Goal: Book appointment/travel/reservation

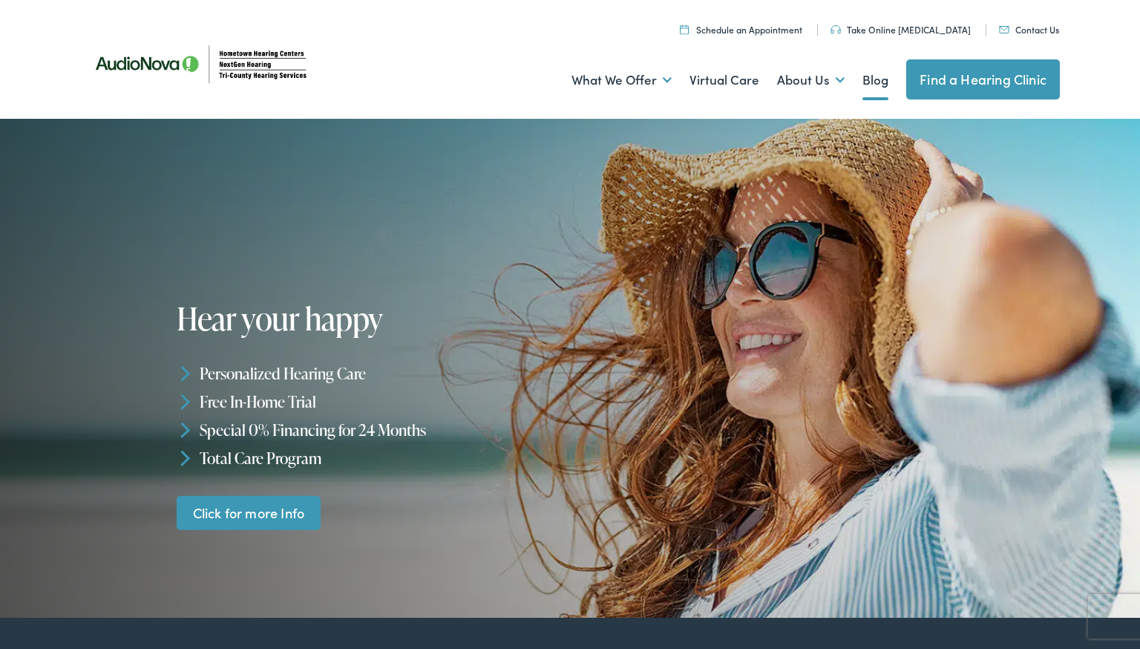
click at [865, 71] on link "Blog" at bounding box center [875, 80] width 26 height 55
click at [1037, 32] on link "Contact Us" at bounding box center [1029, 29] width 60 height 13
click at [772, 34] on link "Schedule an Appointment" at bounding box center [741, 29] width 122 height 13
click at [915, 30] on link "Take Online [MEDICAL_DATA]" at bounding box center [900, 29] width 140 height 13
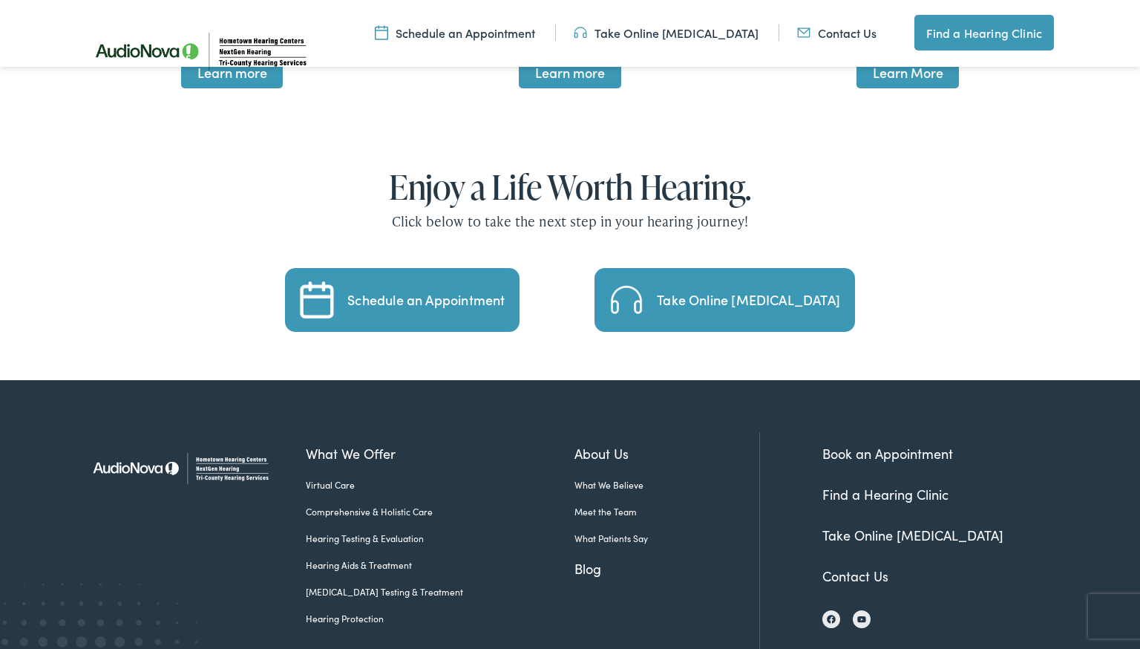
scroll to position [3187, 0]
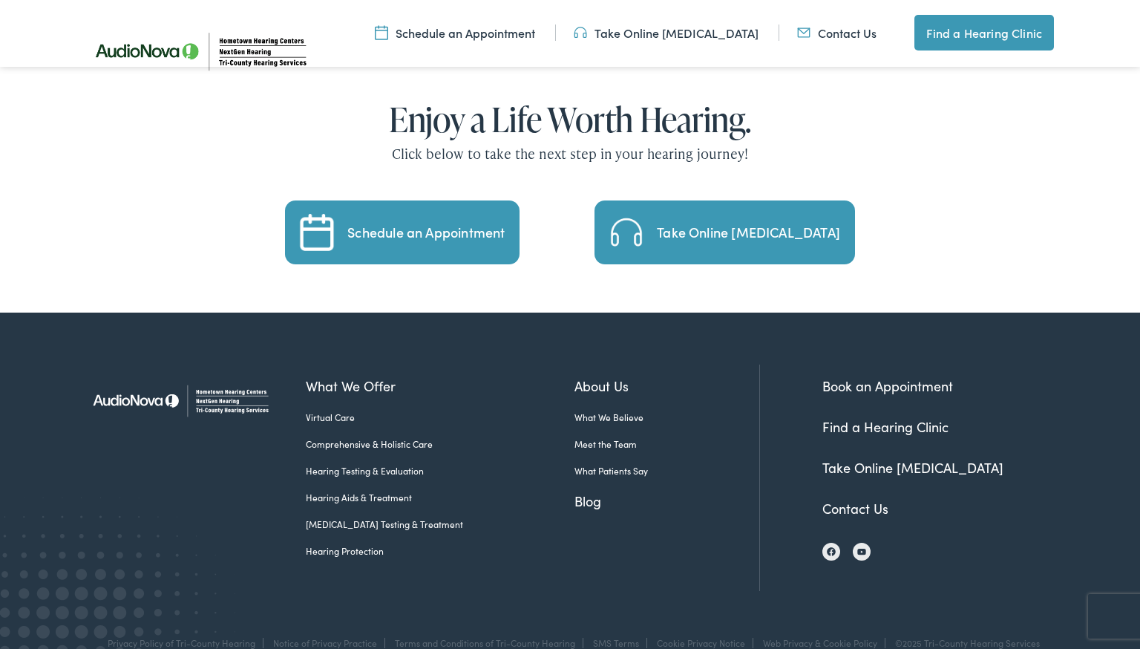
click at [367, 517] on link "[MEDICAL_DATA] Testing & Treatment" at bounding box center [440, 523] width 269 height 13
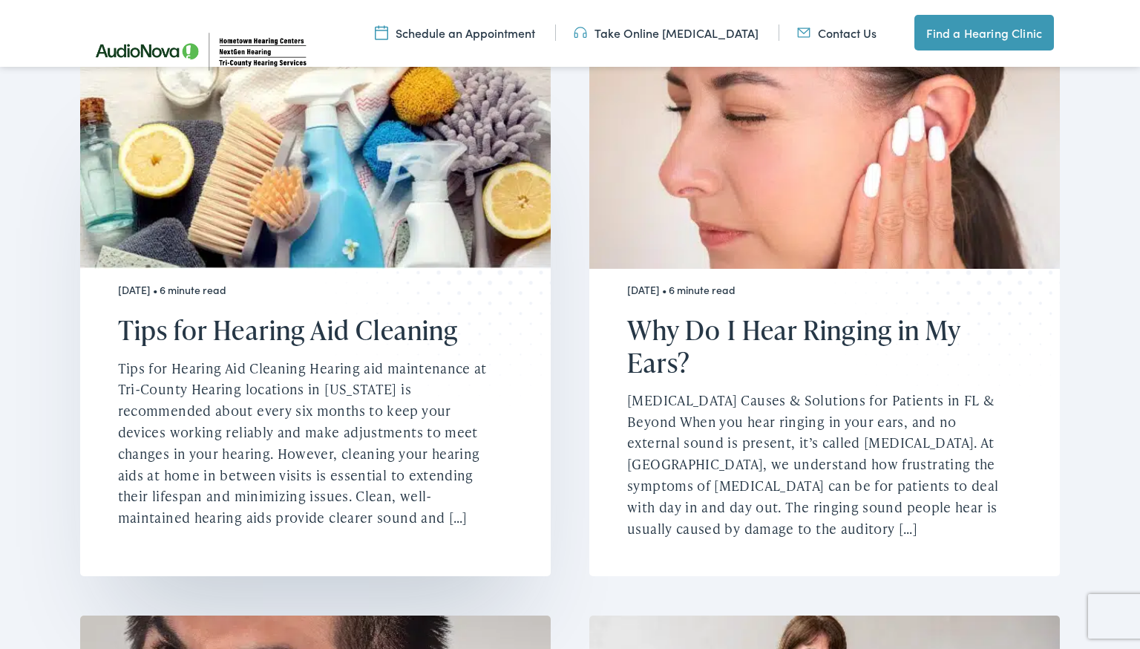
scroll to position [456, 0]
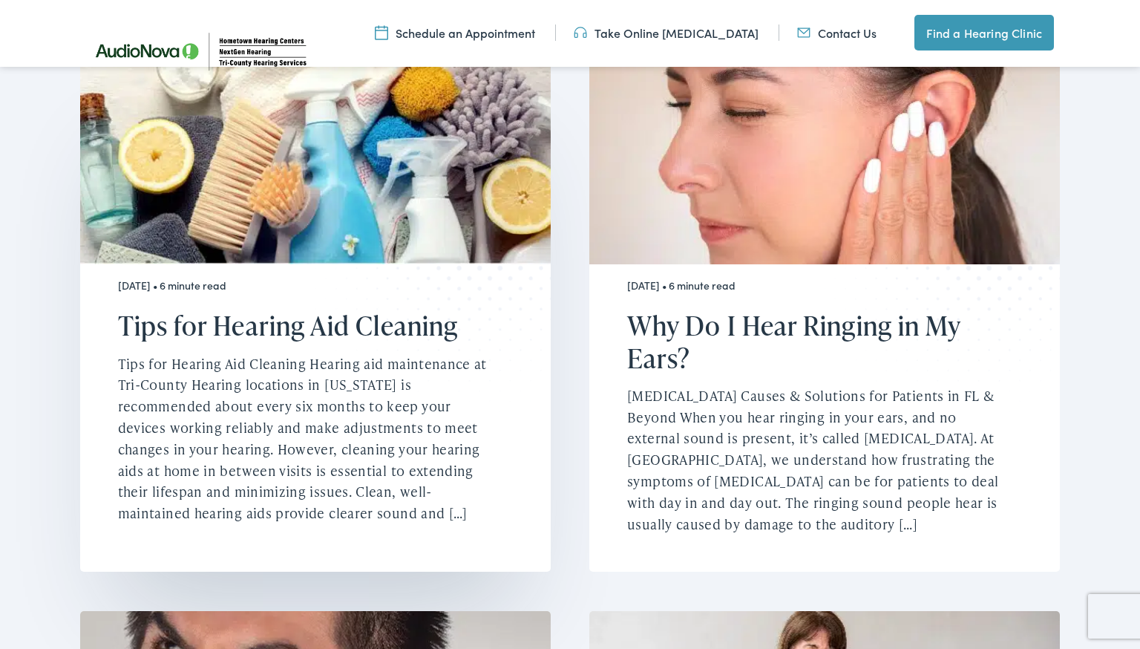
click at [275, 336] on h2 "Tips for Hearing Aid Cleaning" at bounding box center [306, 325] width 376 height 32
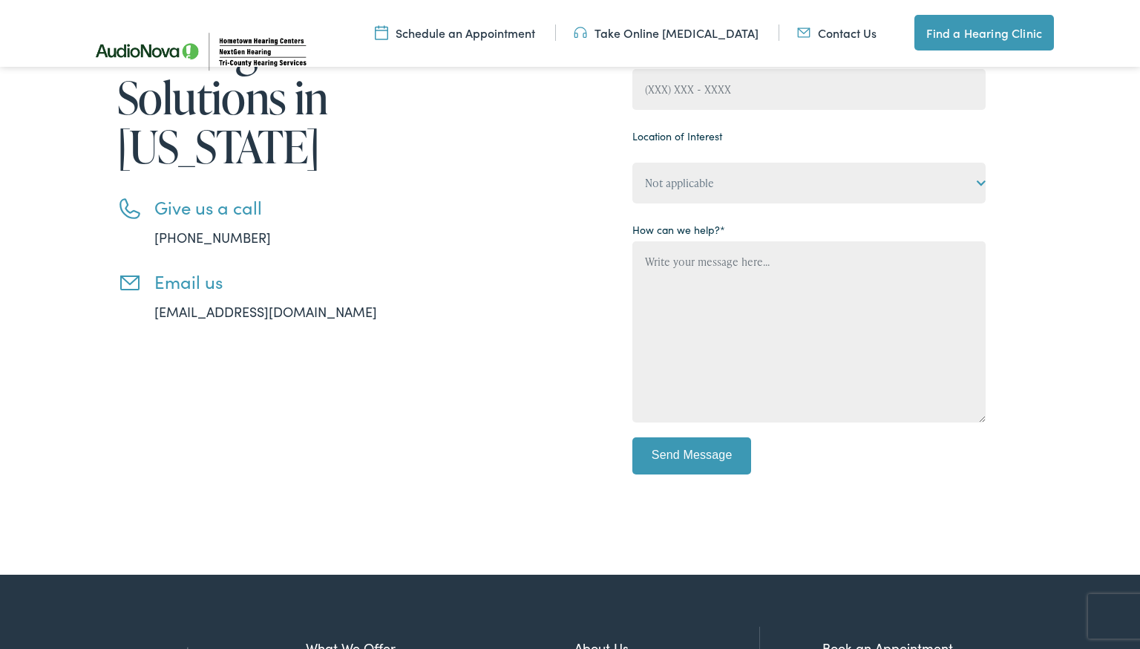
scroll to position [364, 0]
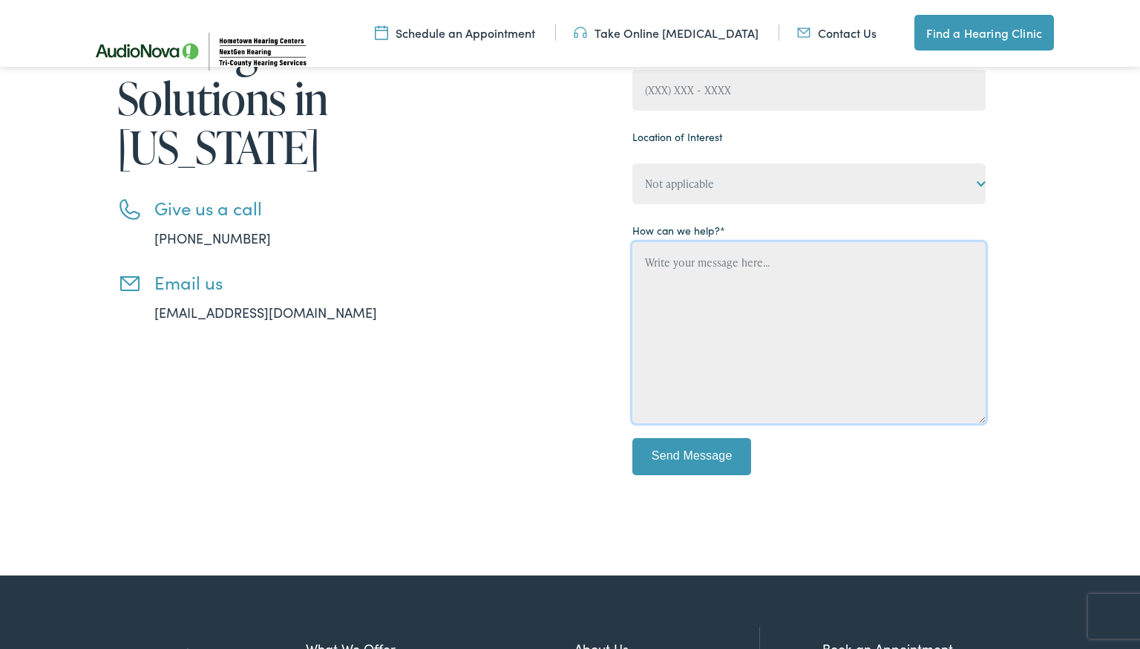
click at [758, 277] on textarea "Contact form" at bounding box center [808, 332] width 353 height 181
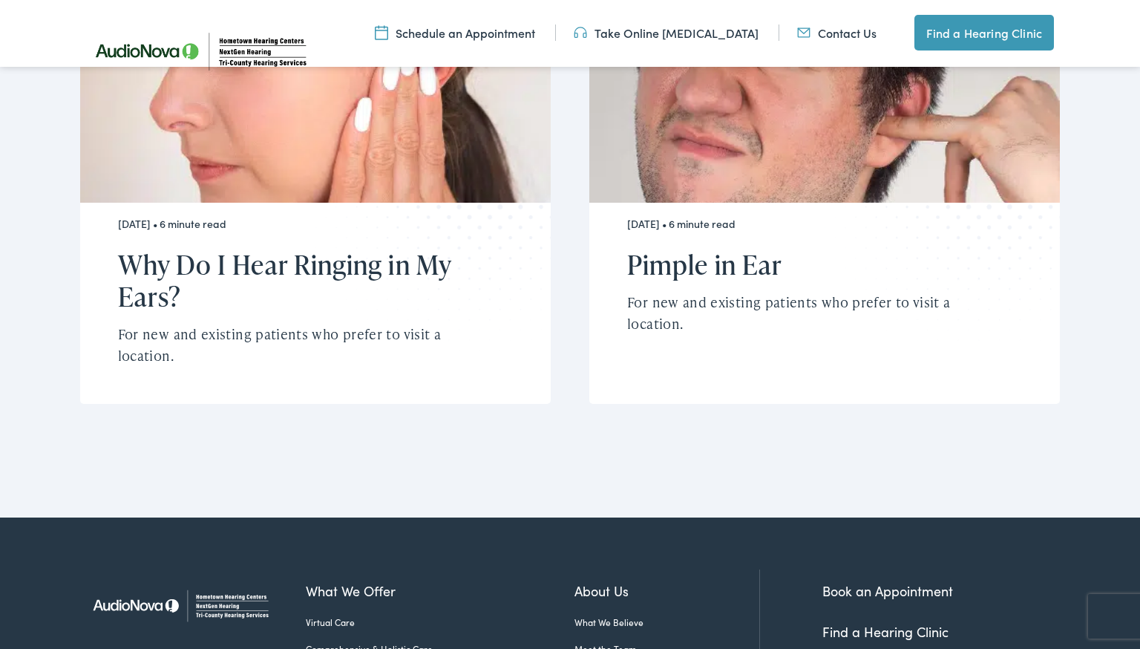
scroll to position [3993, 0]
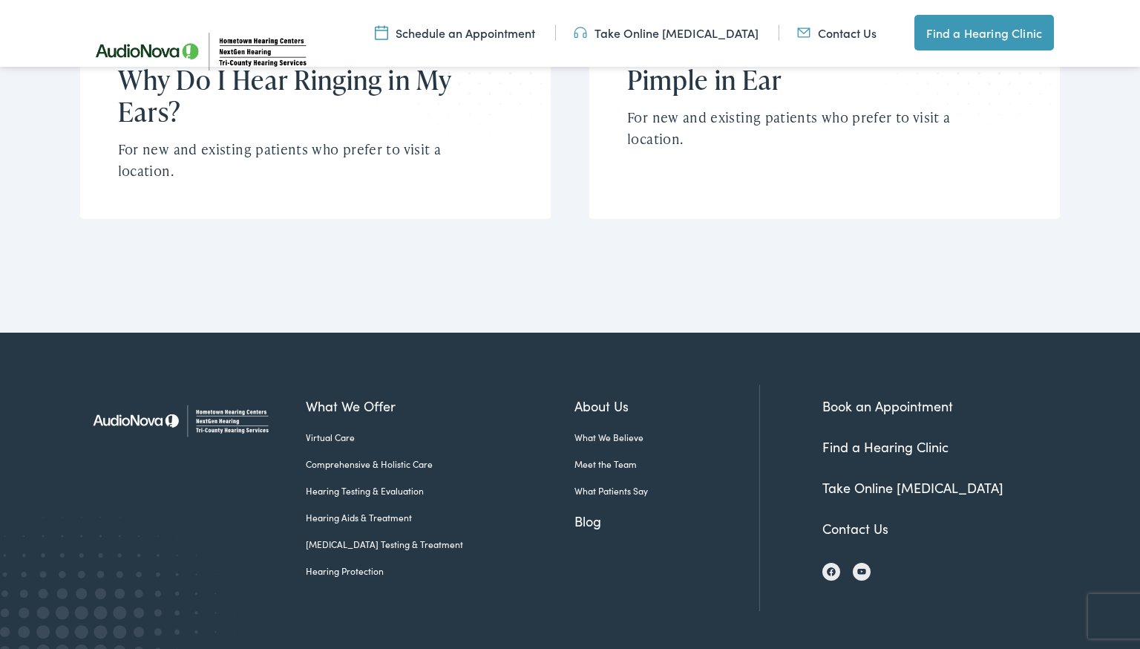
click at [862, 519] on link "Contact Us" at bounding box center [855, 528] width 66 height 19
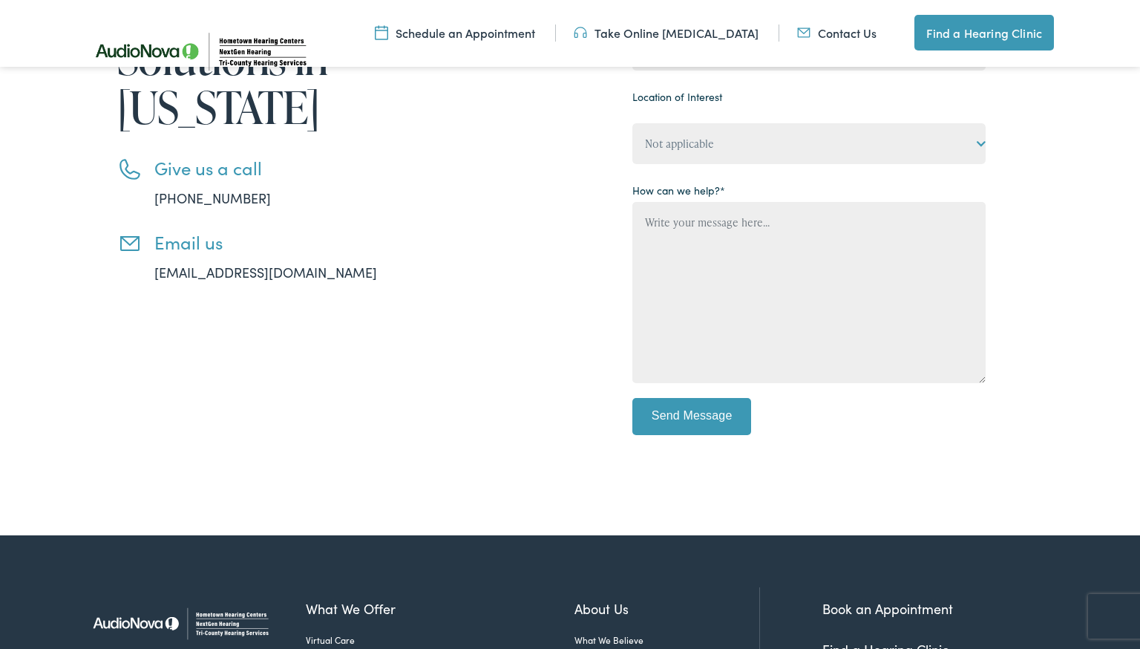
scroll to position [405, 0]
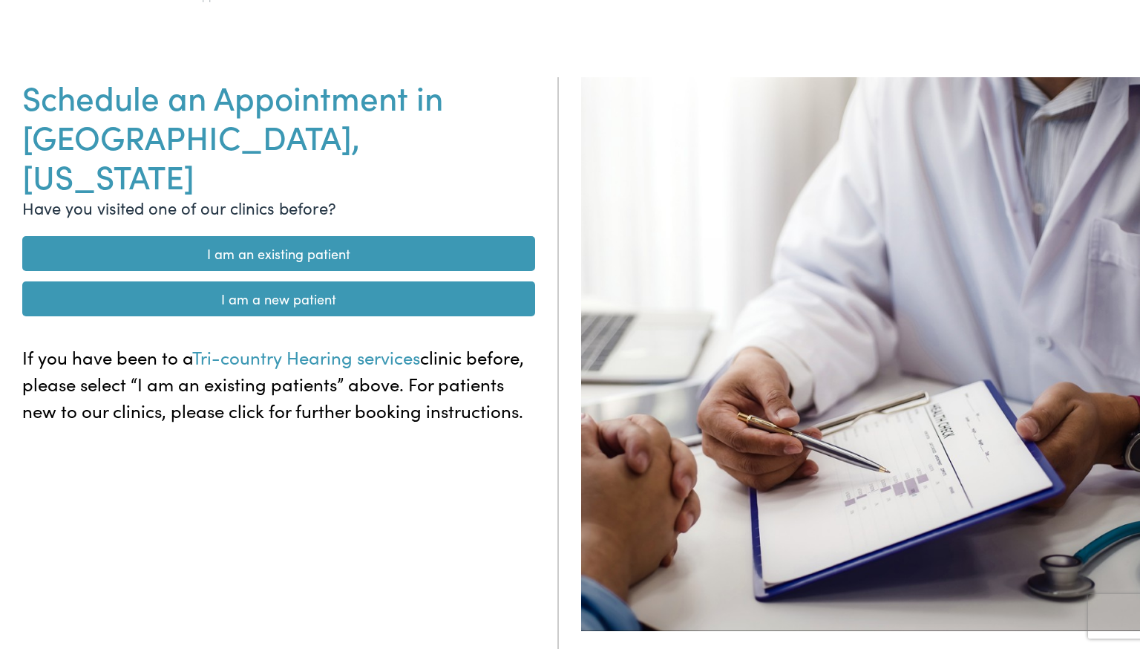
scroll to position [145, 0]
click at [243, 280] on link "I am a new patient" at bounding box center [278, 297] width 513 height 35
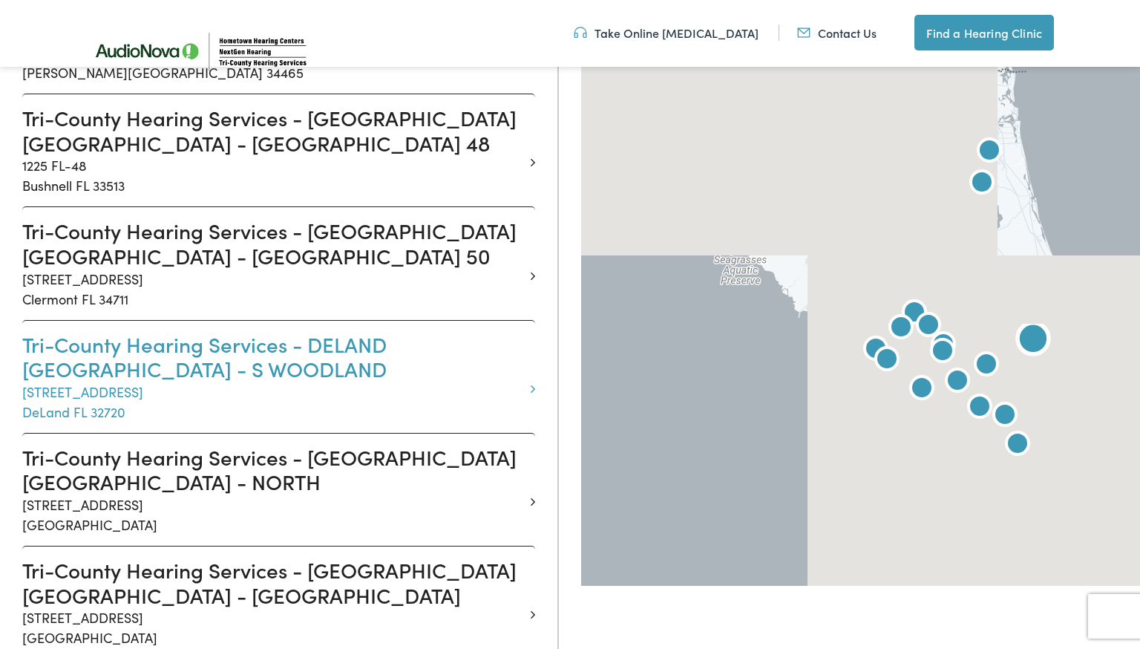
scroll to position [681, 0]
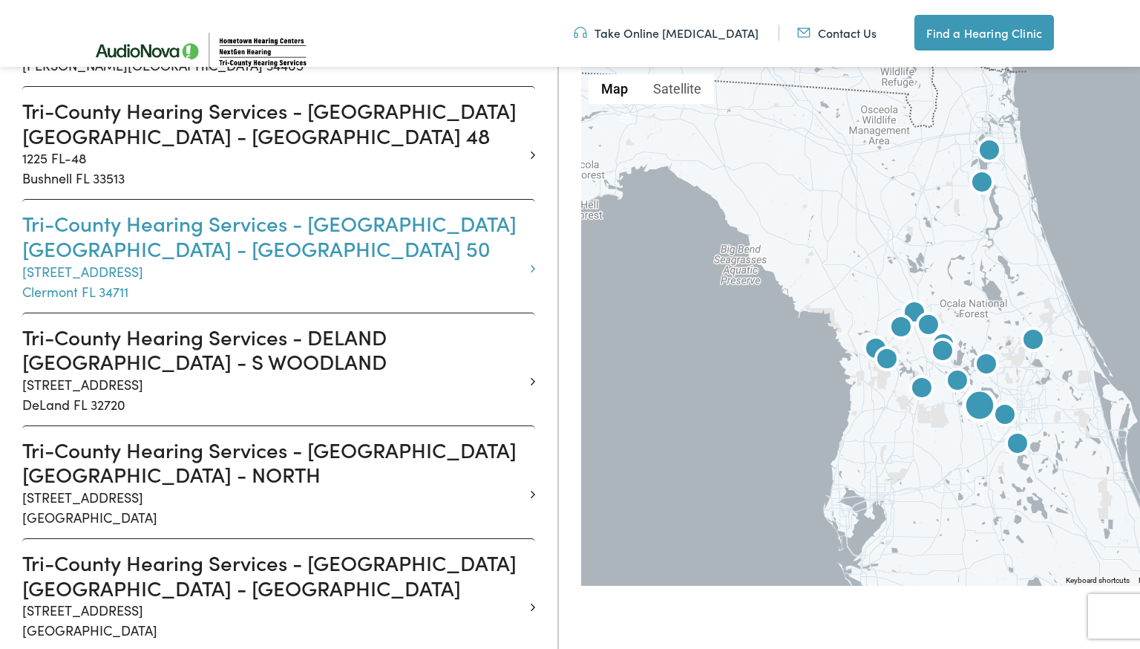
click at [339, 211] on h3 "Tri-County Hearing Services - [GEOGRAPHIC_DATA] [GEOGRAPHIC_DATA] - [GEOGRAPHIC…" at bounding box center [273, 236] width 502 height 50
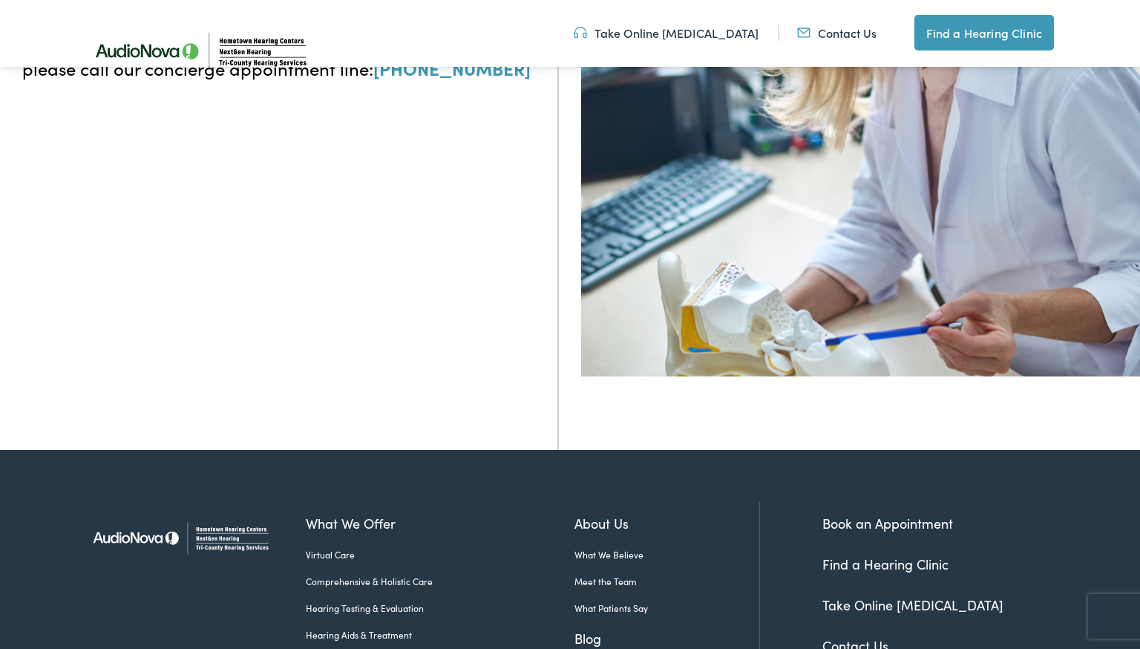
scroll to position [581, 0]
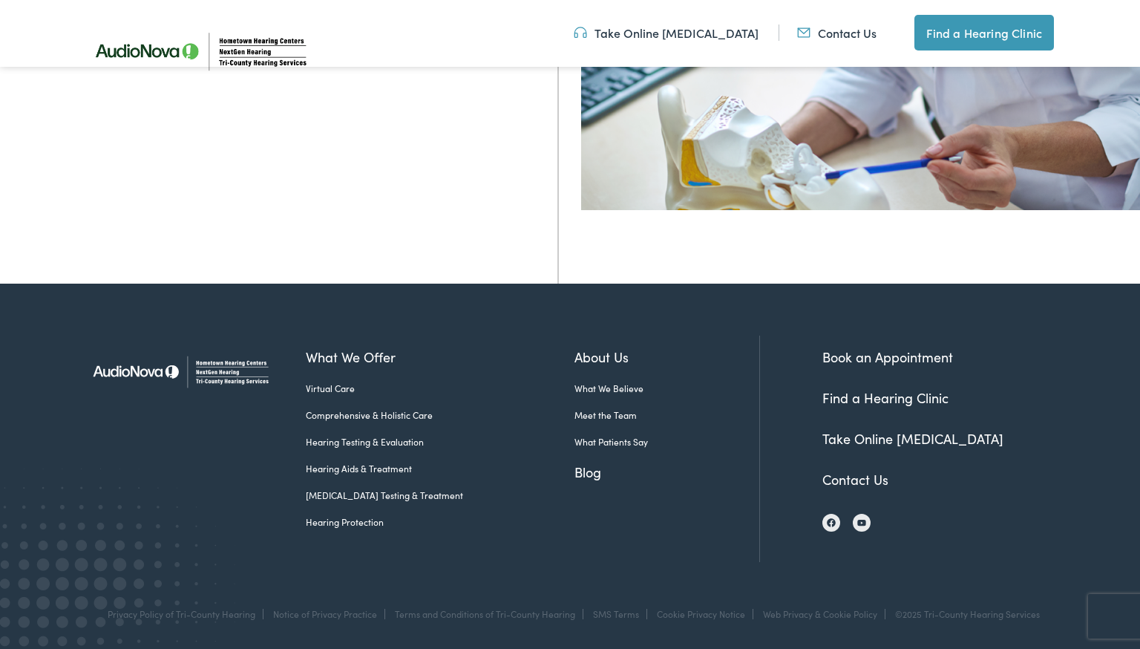
click at [879, 356] on link "Book an Appointment" at bounding box center [887, 356] width 131 height 19
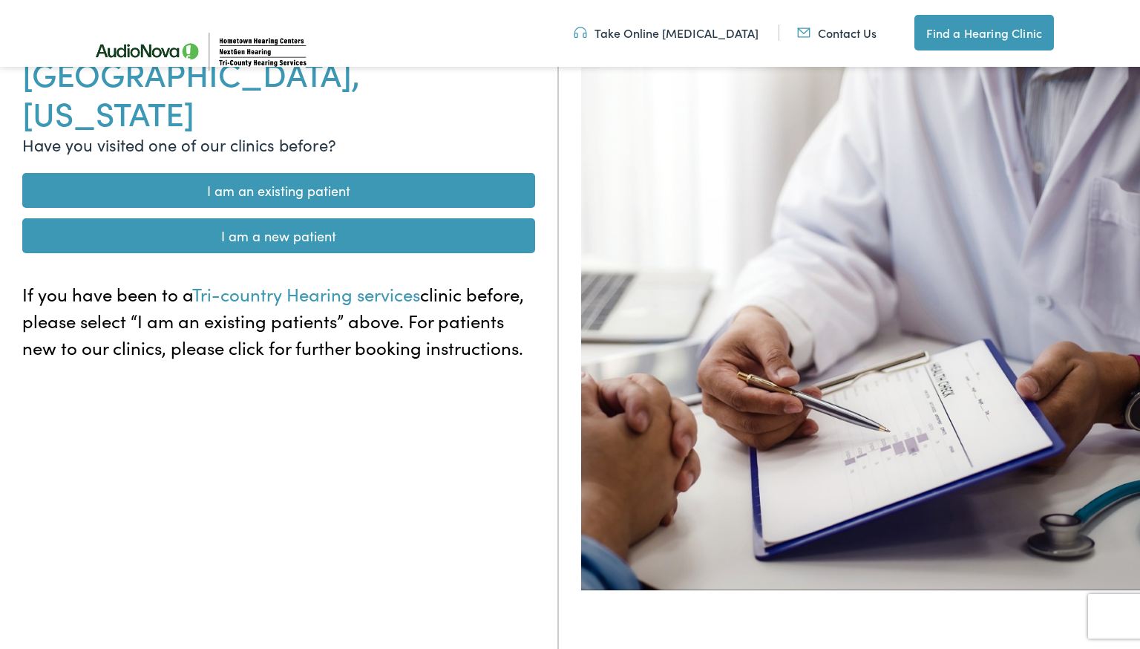
scroll to position [166, 0]
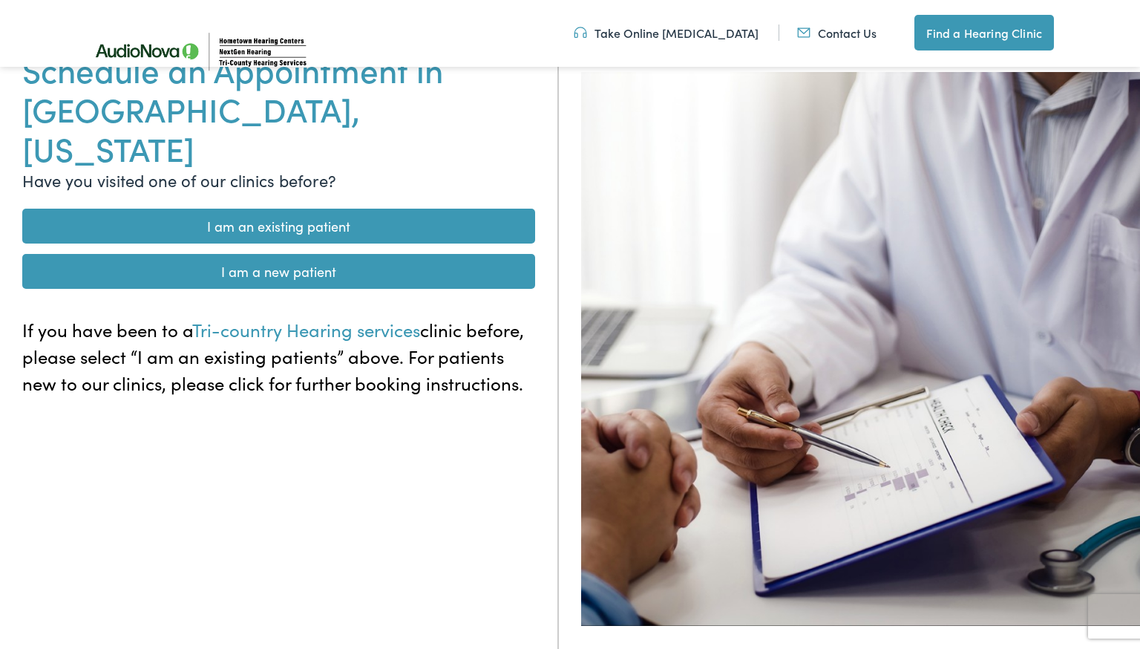
click at [341, 209] on link "I am an existing patient" at bounding box center [278, 226] width 513 height 35
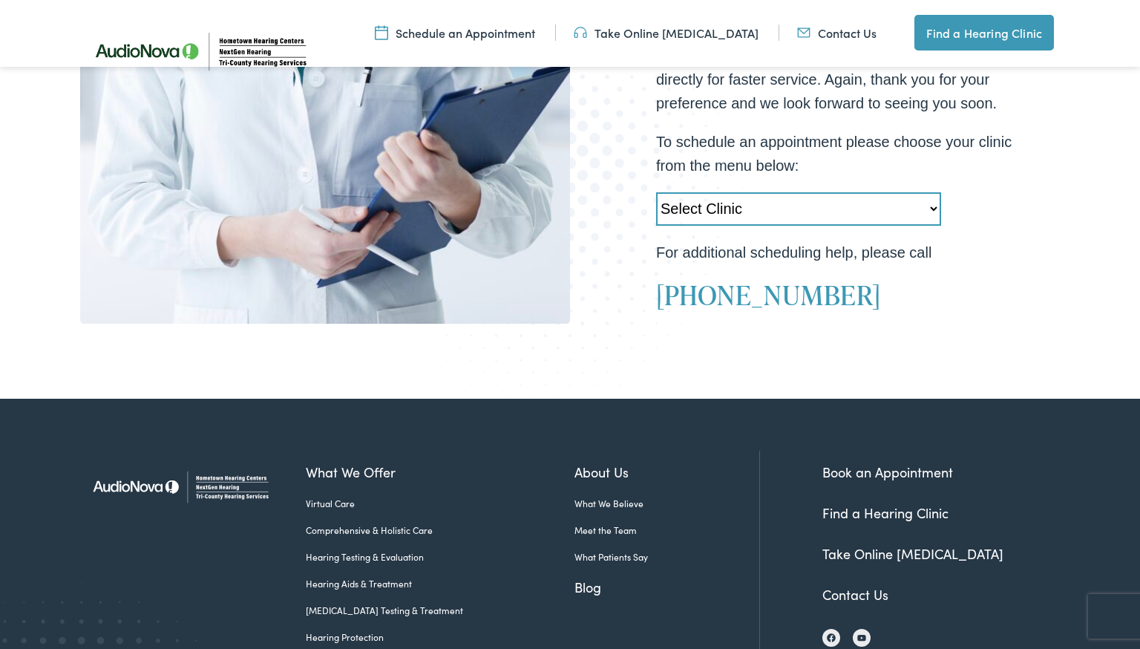
scroll to position [523, 0]
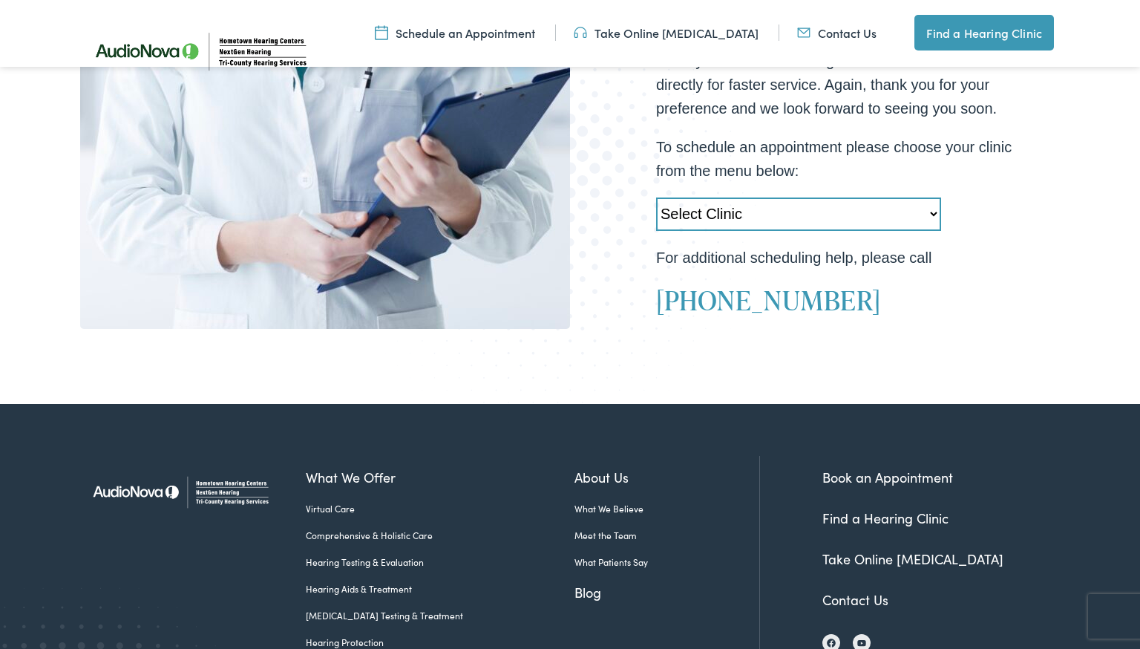
click at [745, 206] on select "Select Clinic Kissimmee-FL-AudioNova 910 W Vine St. Orlando-FL-AudioNova 8958 C…" at bounding box center [798, 213] width 285 height 33
select select "https://tri-countyhearing.alpacaaudiology.com/locations/villages-fl-santa-barba…"
click at [656, 197] on select "Select Clinic Kissimmee-FL-AudioNova 910 W Vine St. Orlando-FL-AudioNova 8958 C…" at bounding box center [798, 213] width 285 height 33
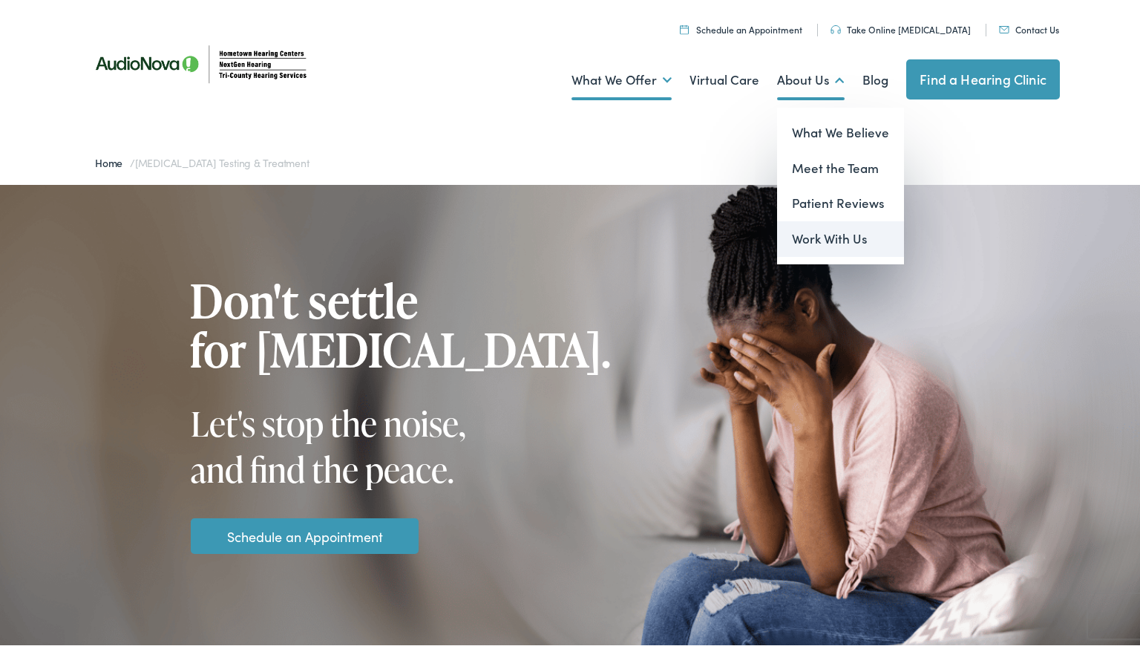
click at [832, 235] on link "Work With Us" at bounding box center [840, 239] width 127 height 36
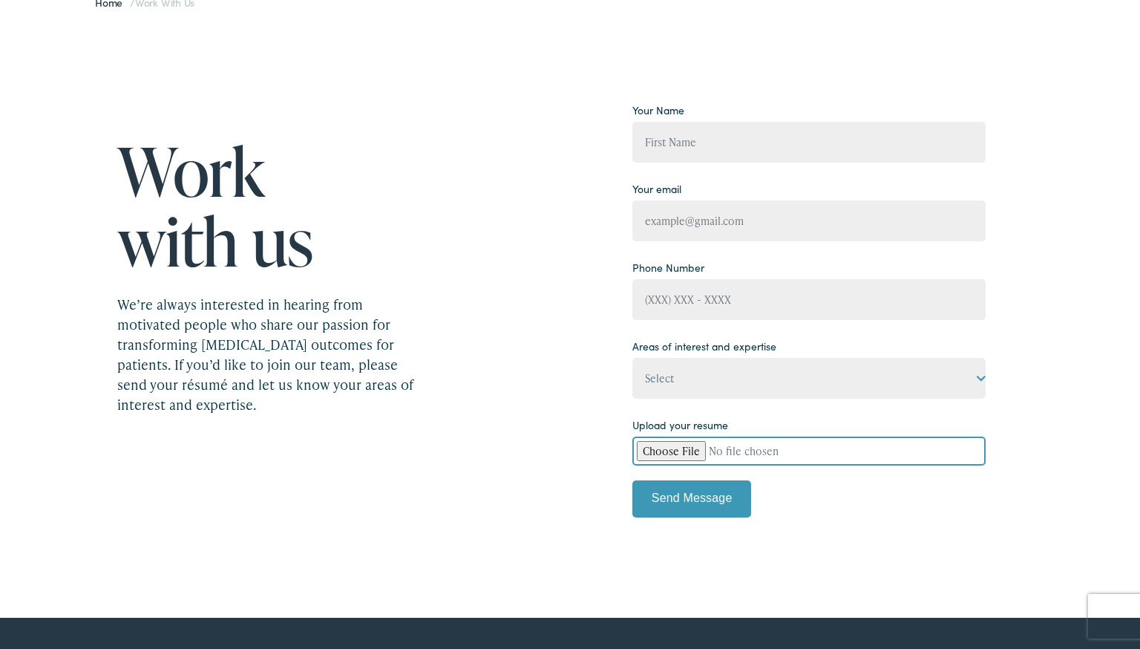
scroll to position [162, 0]
